Goal: Consume media (video, audio): Consume media (video, audio)

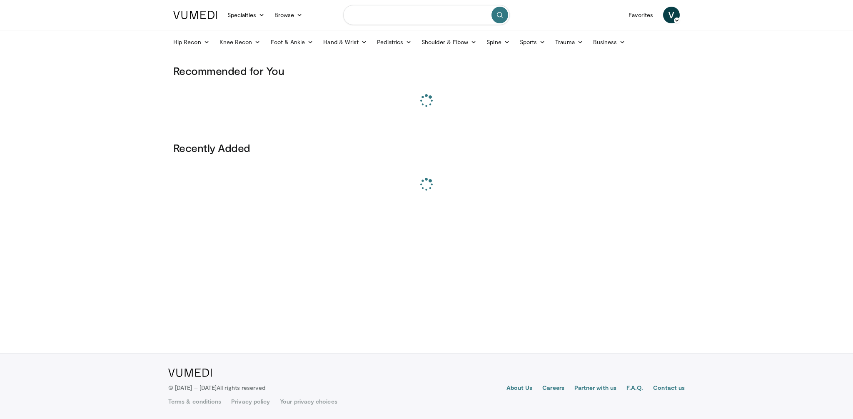
click at [408, 11] on input "Search topics, interventions" at bounding box center [426, 15] width 167 height 20
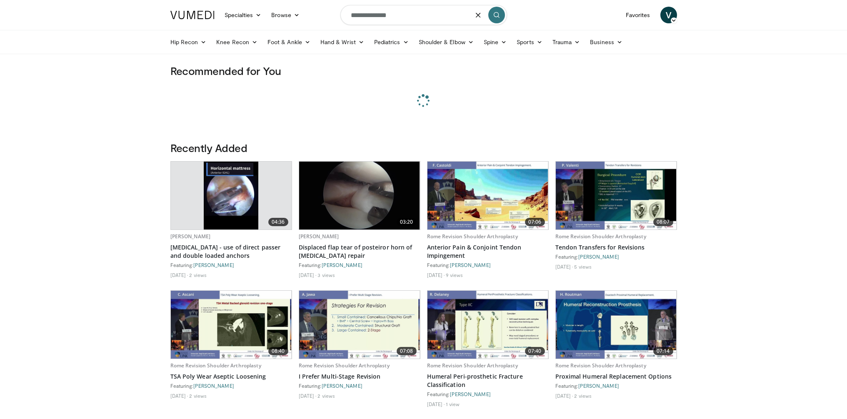
type input "**********"
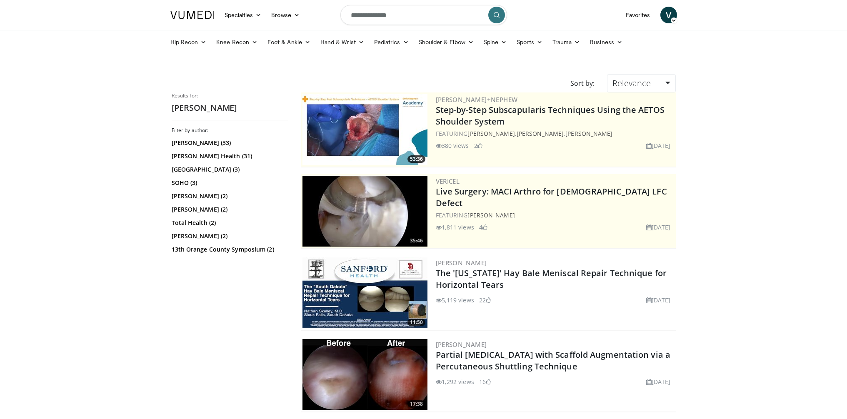
click at [468, 262] on link "Nathan Skelley" at bounding box center [461, 263] width 51 height 8
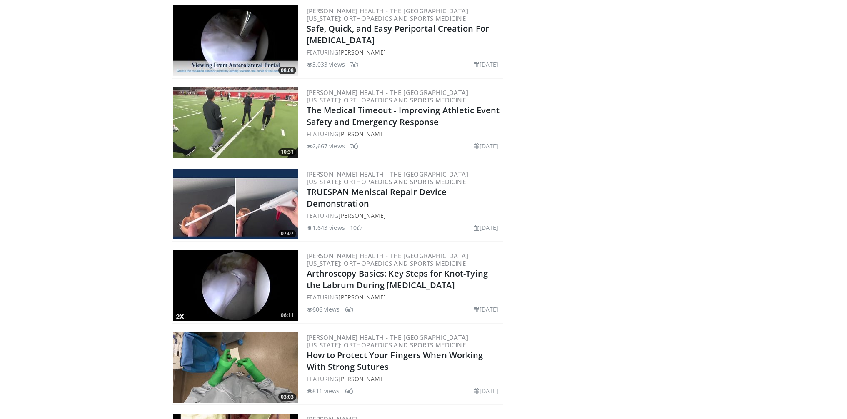
scroll to position [2028, 0]
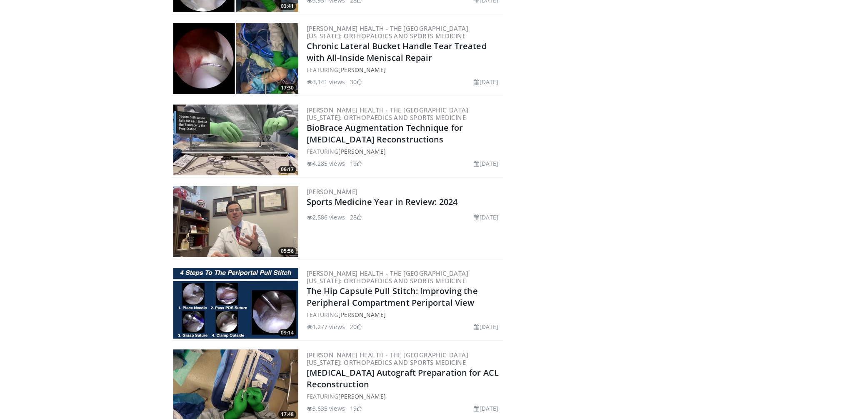
click at [234, 218] on img at bounding box center [235, 221] width 125 height 71
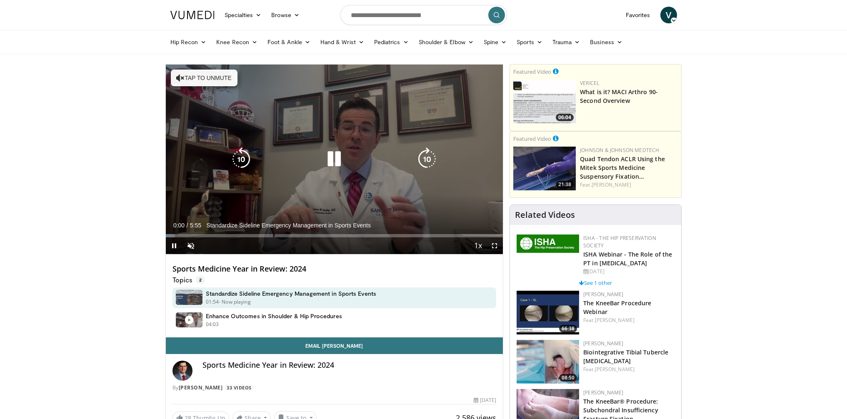
click at [341, 160] on icon "Video Player" at bounding box center [333, 158] width 23 height 23
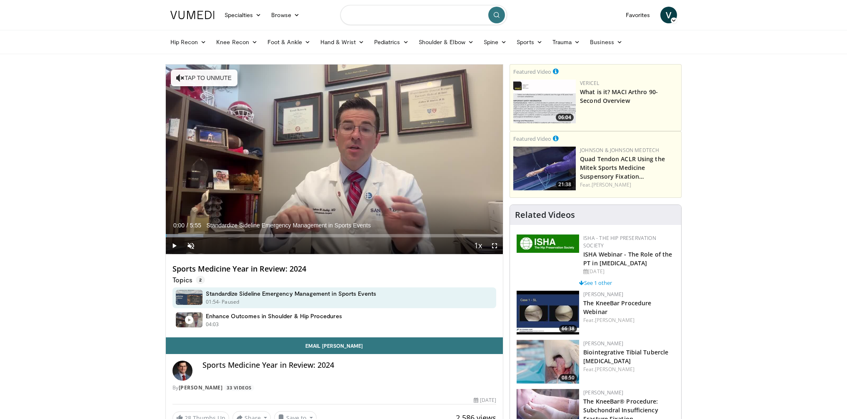
click at [394, 15] on input "Search topics, interventions" at bounding box center [423, 15] width 167 height 20
type input "**********"
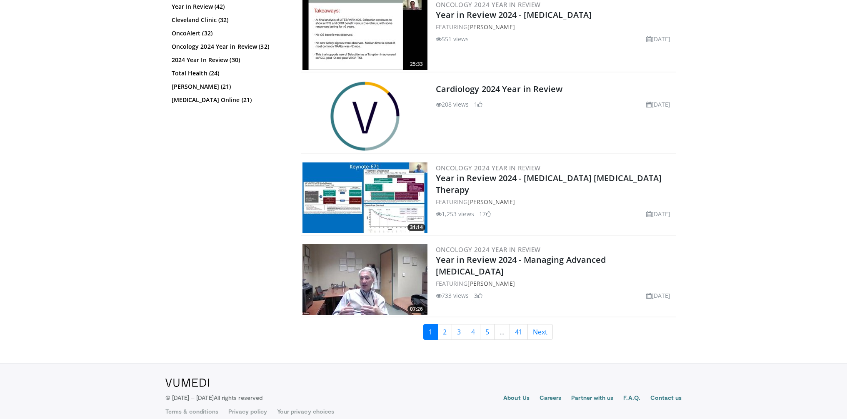
scroll to position [1983, 0]
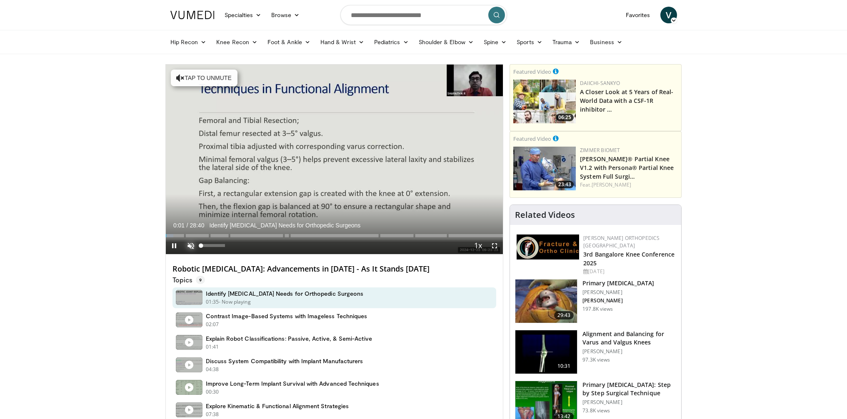
click at [191, 244] on span "Video Player" at bounding box center [190, 245] width 17 height 17
click at [175, 234] on div "Progress Bar" at bounding box center [175, 235] width 1 height 3
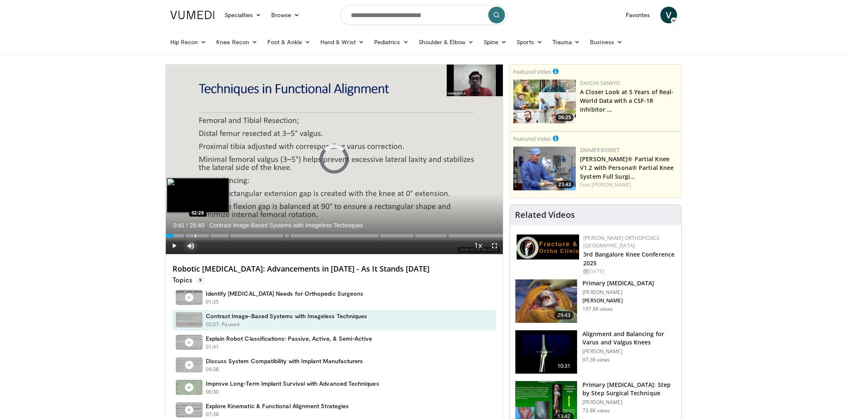
click at [195, 234] on div "Progress Bar" at bounding box center [195, 235] width 1 height 3
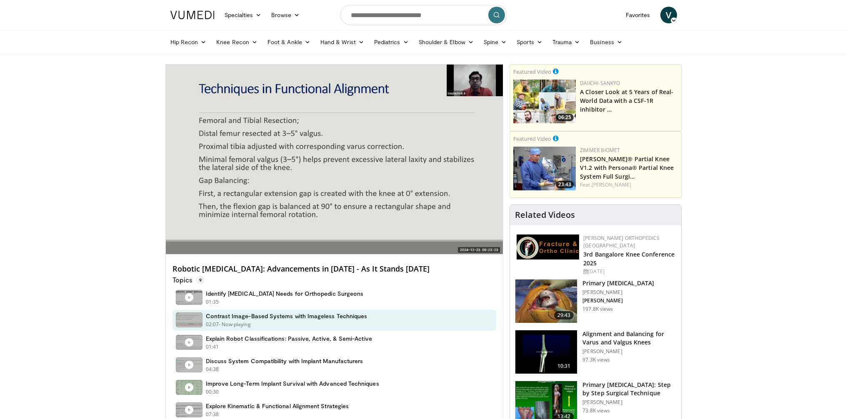
click at [218, 235] on video-js "**********" at bounding box center [334, 160] width 337 height 190
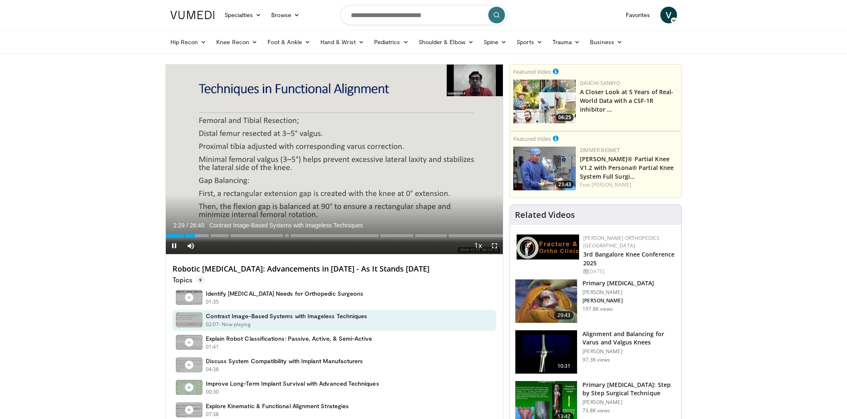
click at [242, 238] on div "Current Time 2:29 / Duration 28:40 Contrast Image-Based Systems with Imageless …" at bounding box center [334, 245] width 337 height 17
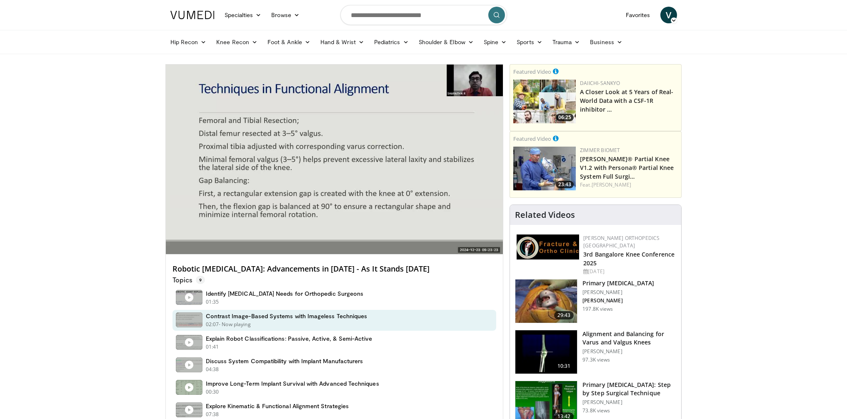
click at [244, 251] on div "Loaded : 12.10% 02:30" at bounding box center [334, 252] width 337 height 3
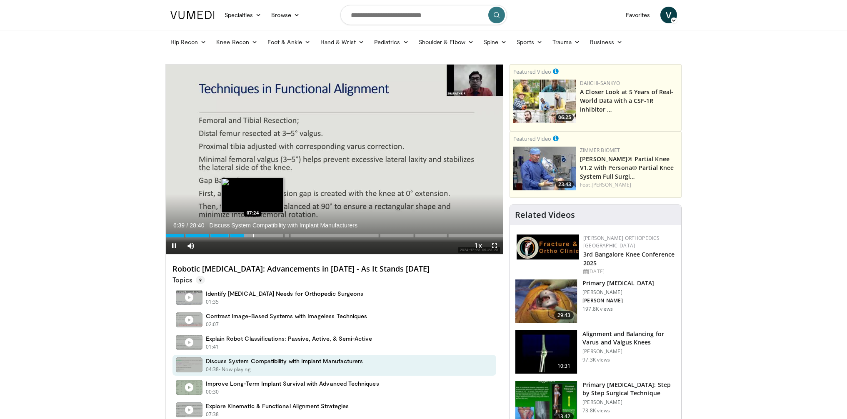
click at [254, 234] on div "Progress Bar" at bounding box center [253, 235] width 1 height 3
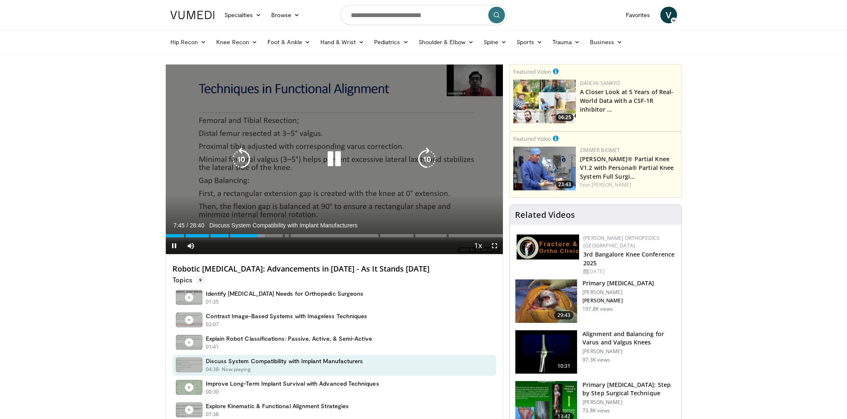
click at [332, 159] on icon "Video Player" at bounding box center [333, 158] width 23 height 23
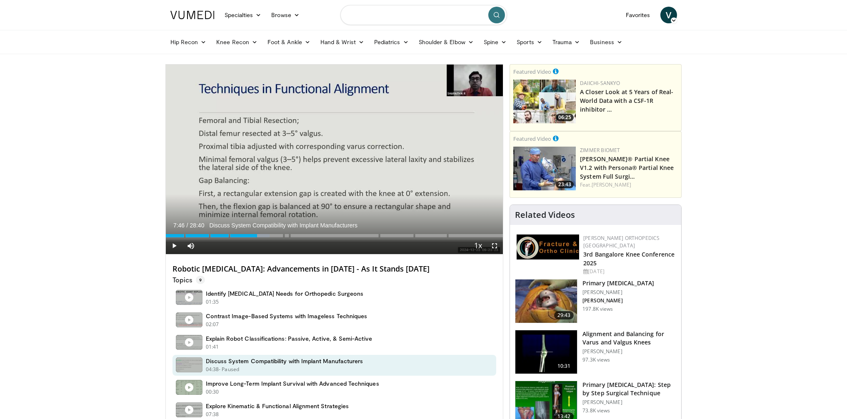
click at [366, 16] on input "Search topics, interventions" at bounding box center [423, 15] width 167 height 20
type input "**********"
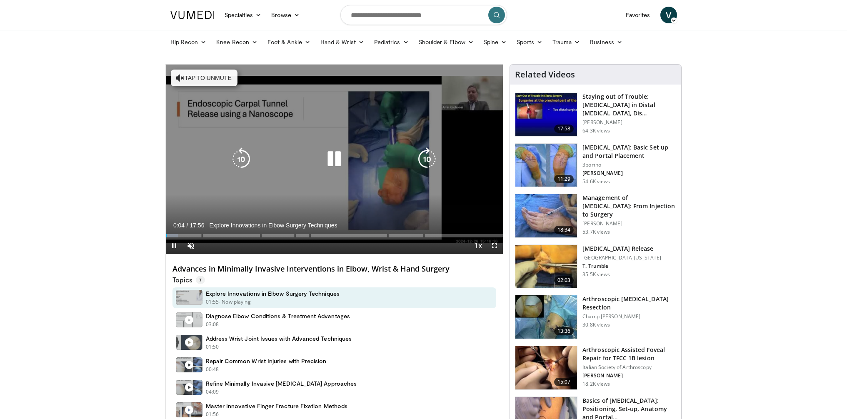
click at [336, 162] on icon "Video Player" at bounding box center [333, 158] width 23 height 23
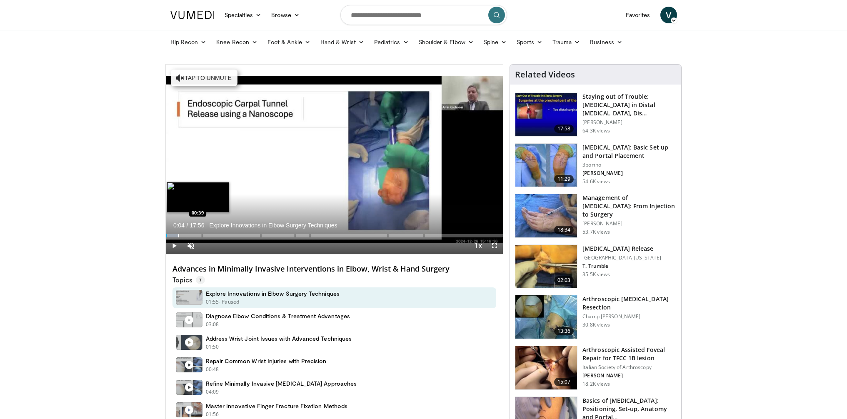
click at [178, 235] on div "Progress Bar" at bounding box center [178, 235] width 1 height 3
click at [192, 236] on div "Progress Bar" at bounding box center [192, 235] width 1 height 3
click at [207, 237] on div "Progress Bar" at bounding box center [207, 235] width 1 height 3
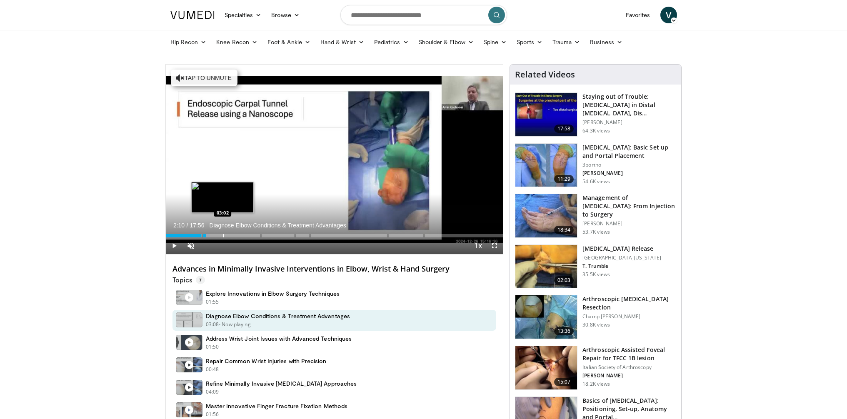
click at [223, 236] on div "Progress Bar" at bounding box center [223, 235] width 1 height 3
click at [237, 235] on div "Progress Bar" at bounding box center [237, 235] width 1 height 3
click at [248, 235] on div "Progress Bar" at bounding box center [247, 235] width 1 height 3
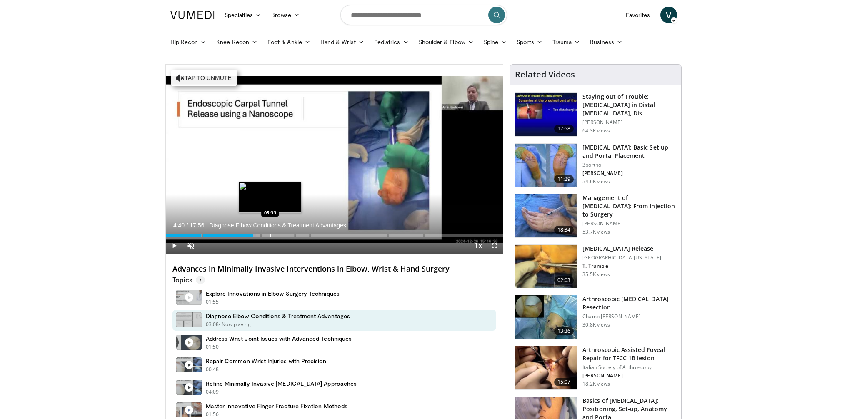
click at [271, 236] on div "Progress Bar" at bounding box center [270, 235] width 1 height 3
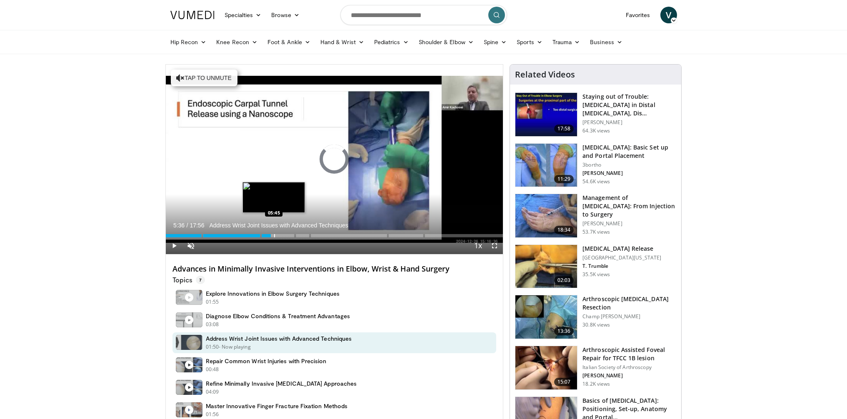
click at [275, 237] on div "Progress Bar" at bounding box center [274, 235] width 1 height 3
click at [306, 237] on div "Progress Bar" at bounding box center [306, 235] width 1 height 3
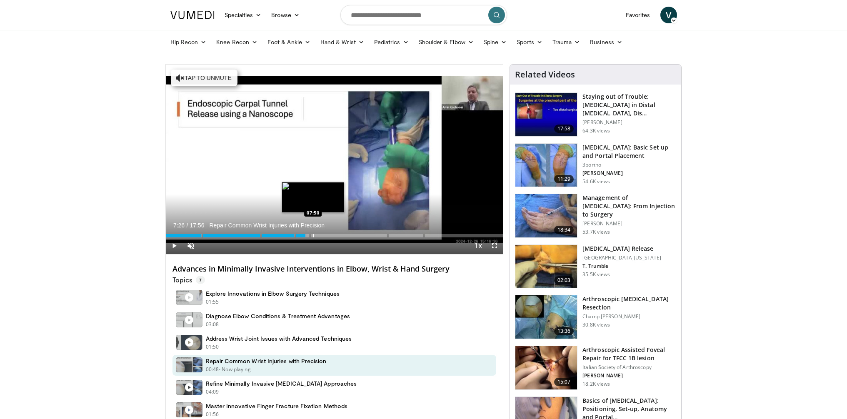
click at [314, 236] on div "Progress Bar" at bounding box center [313, 235] width 1 height 3
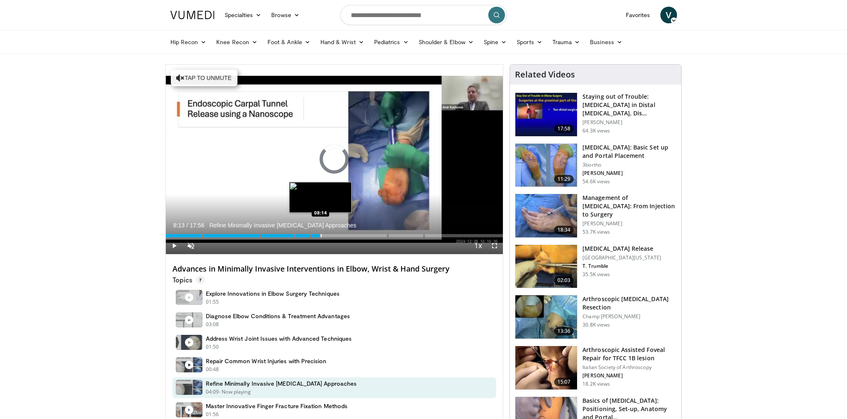
click at [322, 235] on div "Progress Bar" at bounding box center [321, 235] width 1 height 3
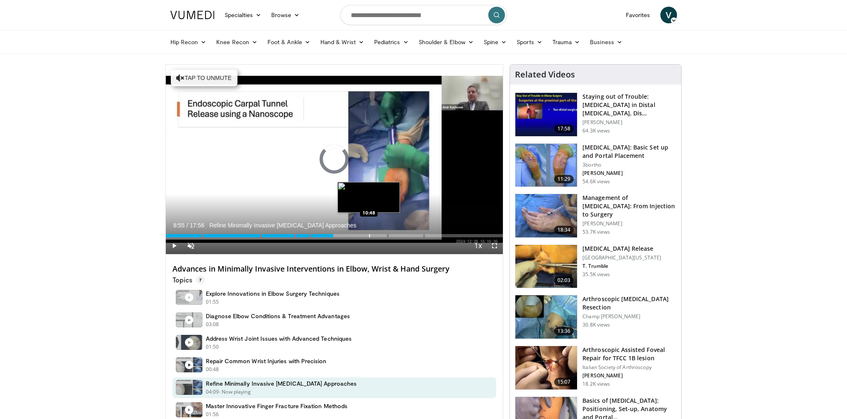
click at [369, 235] on div "Progress Bar" at bounding box center [369, 235] width 1 height 3
click at [384, 235] on div "Progress Bar" at bounding box center [384, 235] width 1 height 3
click at [395, 235] on div "Progress Bar" at bounding box center [395, 235] width 1 height 3
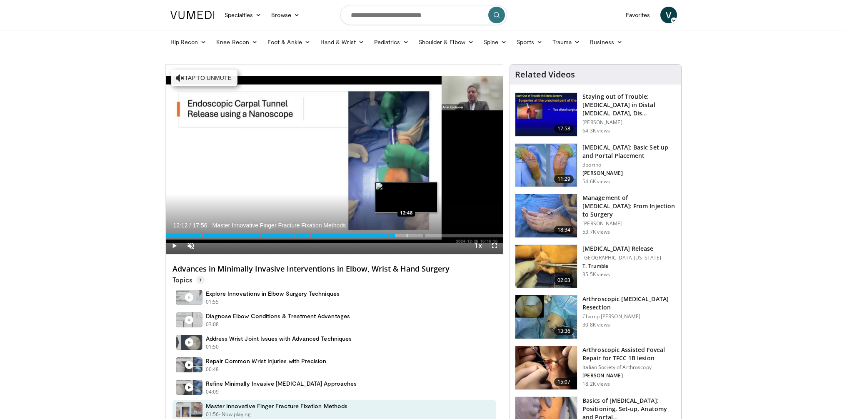
click at [407, 236] on div "Progress Bar" at bounding box center [407, 235] width 1 height 3
drag, startPoint x: 420, startPoint y: 236, endPoint x: 427, endPoint y: 235, distance: 7.5
click at [418, 236] on div "Progress Bar" at bounding box center [417, 235] width 1 height 3
click at [425, 235] on div "Progress Bar" at bounding box center [424, 235] width 1 height 3
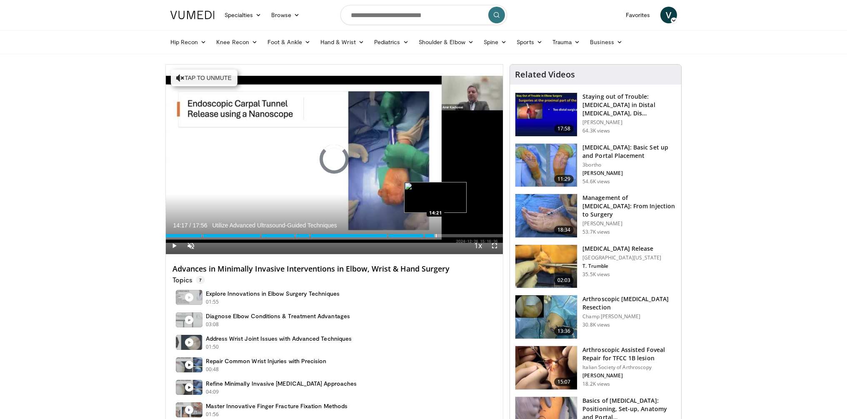
click at [437, 235] on div "Progress Bar" at bounding box center [436, 235] width 1 height 3
click at [466, 235] on div "Progress Bar" at bounding box center [466, 235] width 1 height 3
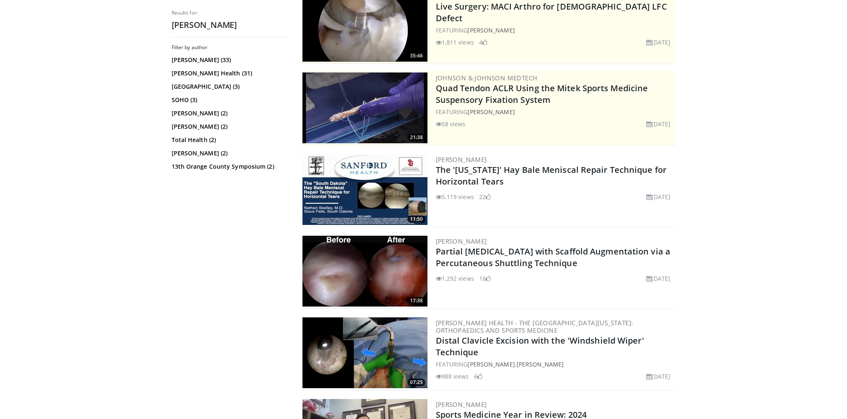
scroll to position [116, 0]
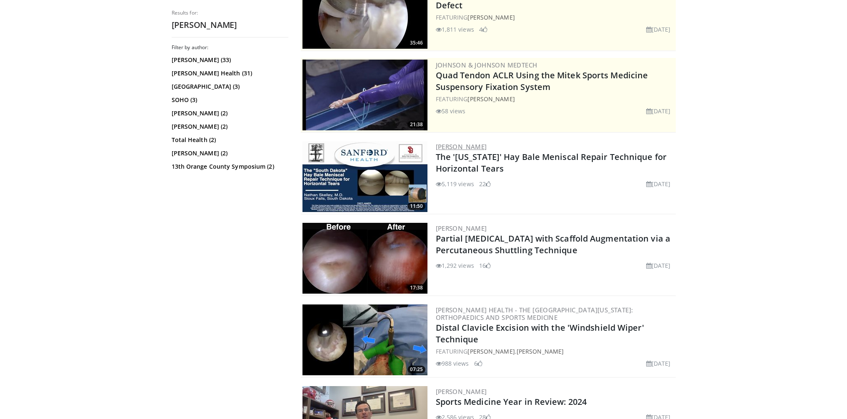
click at [481, 147] on link "Nathan Skelley" at bounding box center [461, 146] width 51 height 8
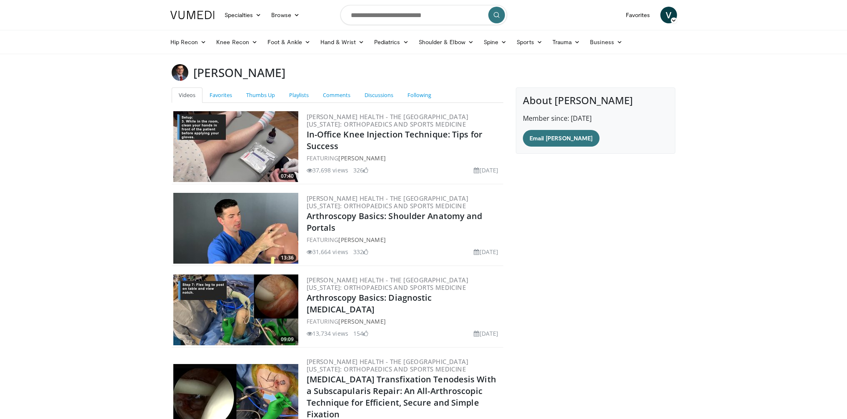
scroll to position [1247, 0]
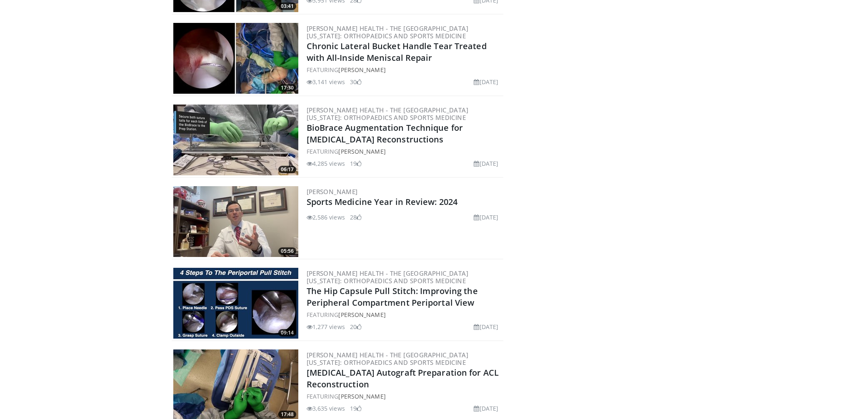
click at [218, 238] on img at bounding box center [235, 221] width 125 height 71
